Goal: Task Accomplishment & Management: Manage account settings

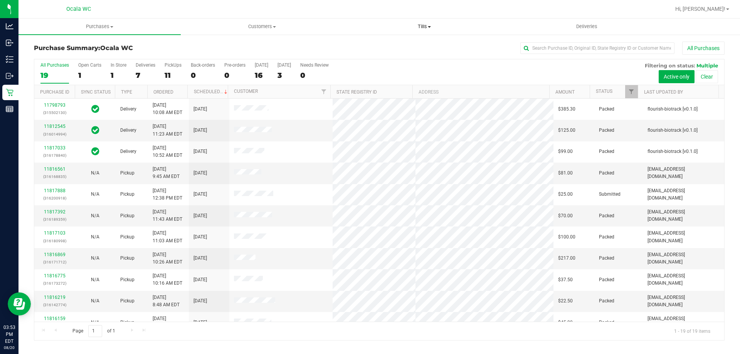
click at [425, 29] on span "Tills" at bounding box center [424, 26] width 162 height 7
click at [383, 44] on span "Manage tills" at bounding box center [369, 46] width 52 height 7
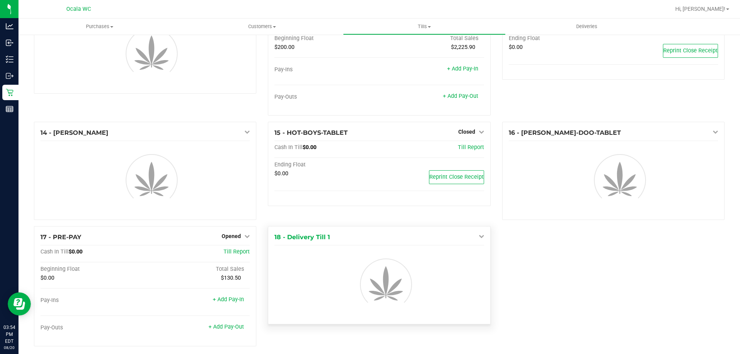
scroll to position [379, 0]
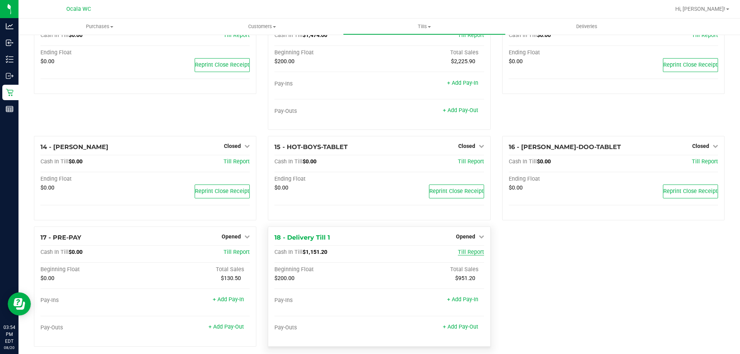
click at [469, 252] on span "Till Report" at bounding box center [471, 252] width 26 height 7
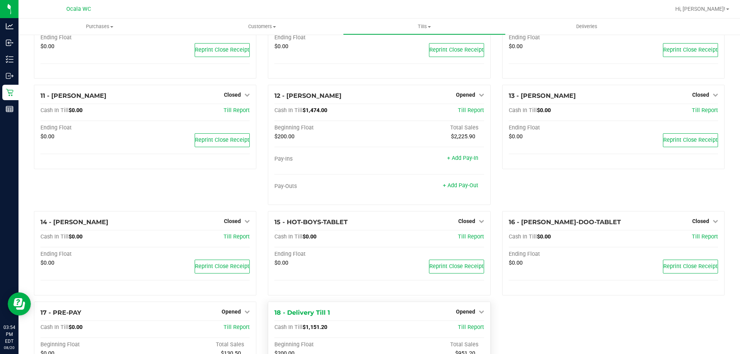
scroll to position [352, 0]
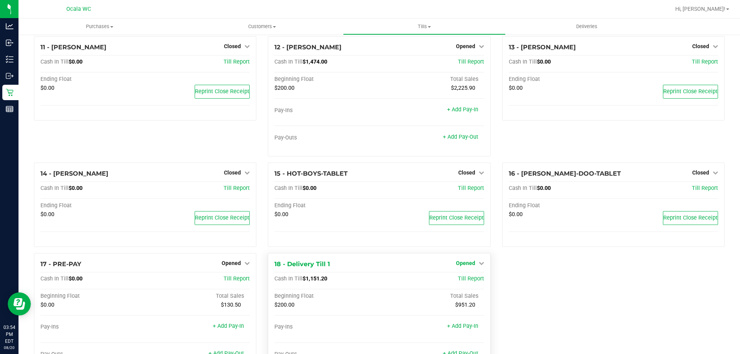
click at [464, 263] on span "Opened" at bounding box center [465, 263] width 19 height 6
click at [465, 279] on link "Close Till" at bounding box center [466, 279] width 21 height 6
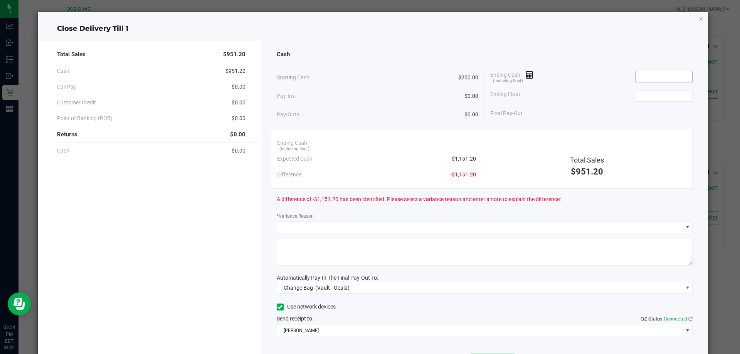
click at [670, 73] on input at bounding box center [664, 76] width 57 height 11
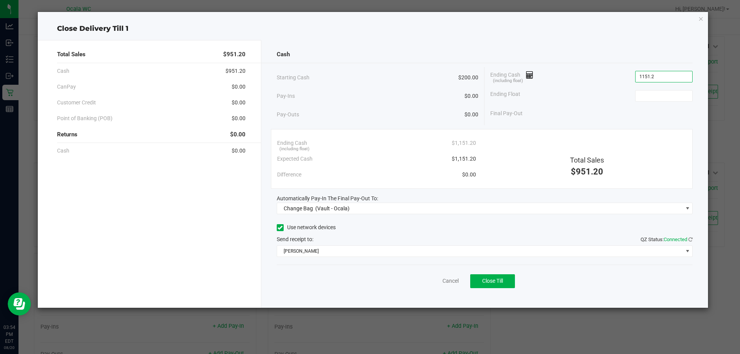
type input "$1,151.20"
type input "$200.00"
click at [594, 116] on div "Final Pay-Out $951.20" at bounding box center [591, 114] width 202 height 16
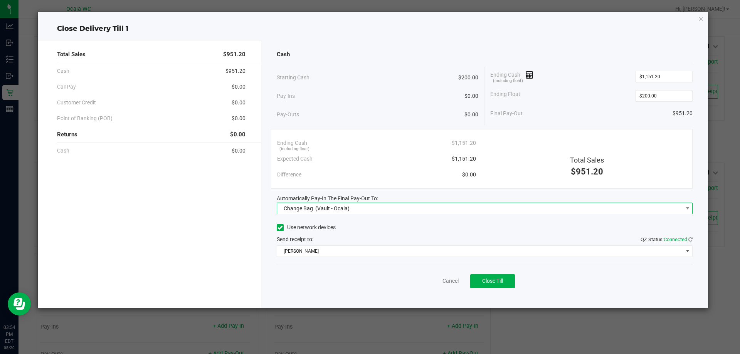
click at [342, 209] on span "(Vault - Ocala)" at bounding box center [332, 208] width 34 height 6
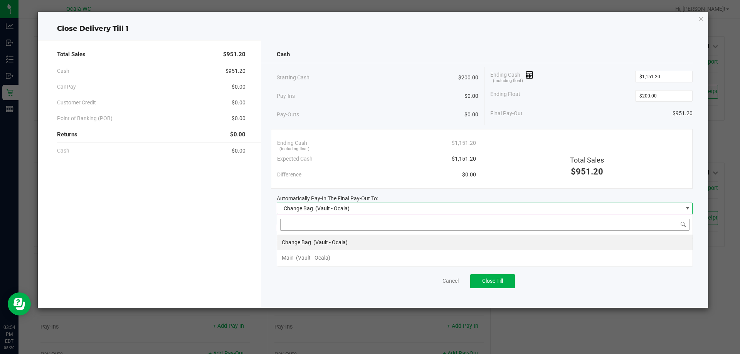
scroll to position [12, 416]
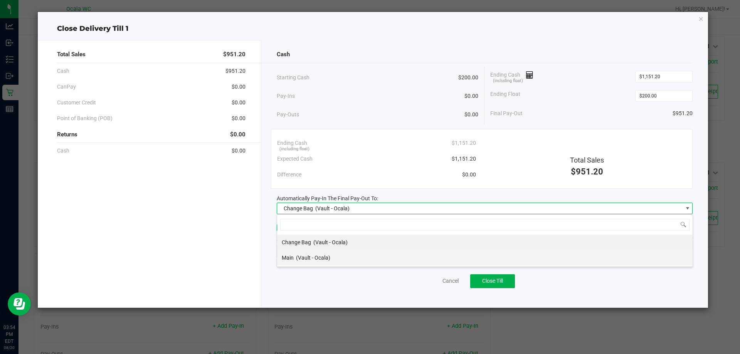
click at [308, 264] on div "Main (Vault - Ocala)" at bounding box center [306, 258] width 49 height 14
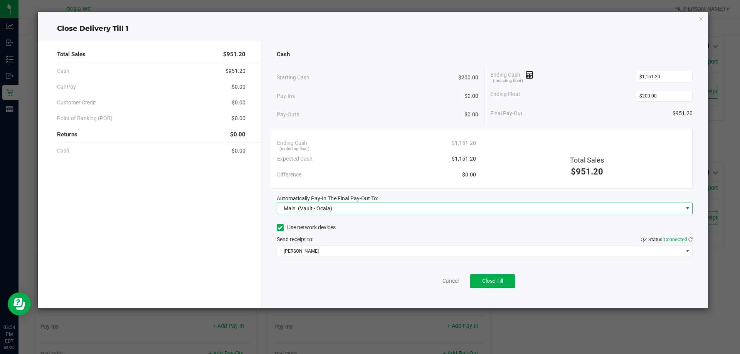
click at [317, 285] on div "Cancel Close Till" at bounding box center [485, 280] width 416 height 30
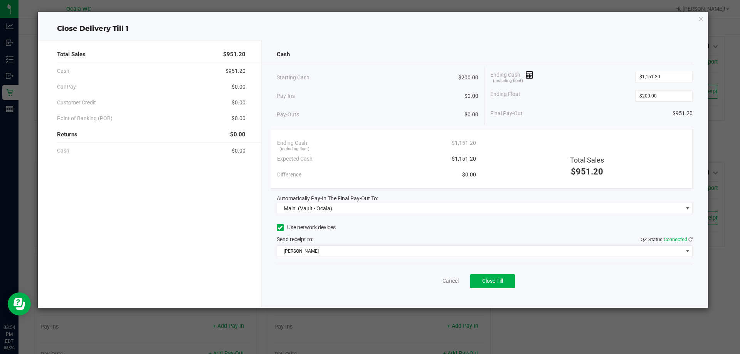
click at [376, 234] on div "Use network devices Send receipt to: QZ Status: Connected [PERSON_NAME]" at bounding box center [485, 239] width 416 height 35
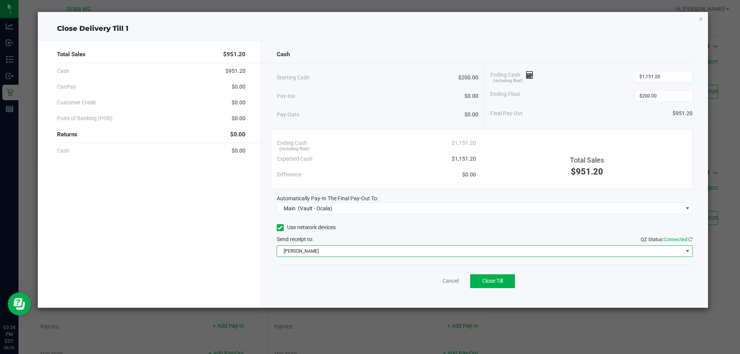
click at [368, 252] on span "[PERSON_NAME]" at bounding box center [480, 251] width 406 height 11
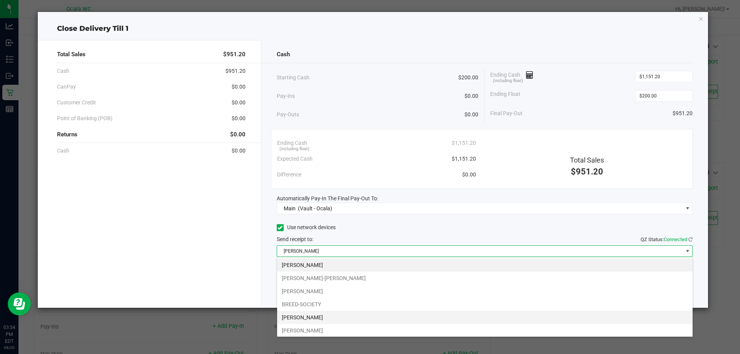
click at [316, 316] on li "[PERSON_NAME]" at bounding box center [485, 317] width 416 height 13
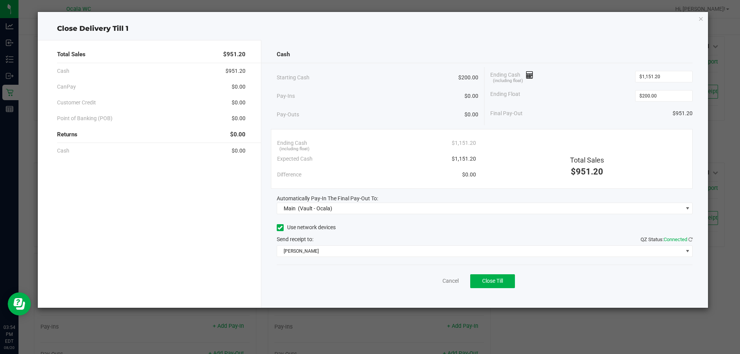
click at [207, 254] on div "Total Sales $951.20 Cash $951.20 CanPay $0.00 Customer Credit $0.00 Point of Ba…" at bounding box center [150, 174] width 224 height 268
click at [352, 279] on div "Cancel Close Till" at bounding box center [485, 280] width 416 height 30
click at [502, 286] on button "Close Till" at bounding box center [492, 281] width 45 height 14
click at [438, 279] on link "Dismiss" at bounding box center [433, 281] width 19 height 8
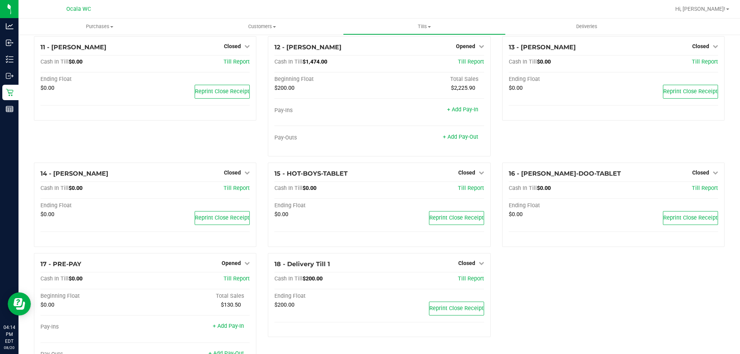
scroll to position [363, 0]
